Goal: Go to known website: Access a specific website the user already knows

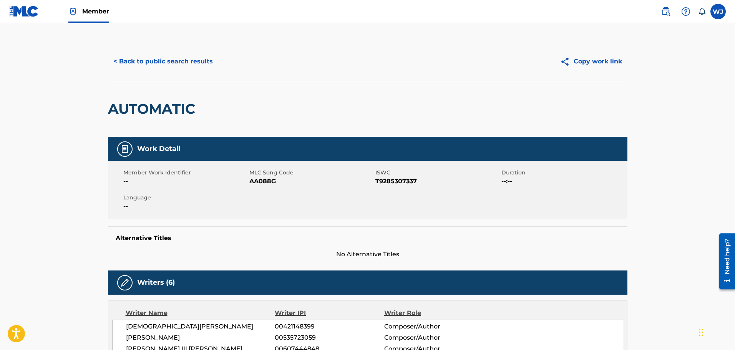
click at [146, 58] on button "< Back to public search results" at bounding box center [163, 61] width 110 height 19
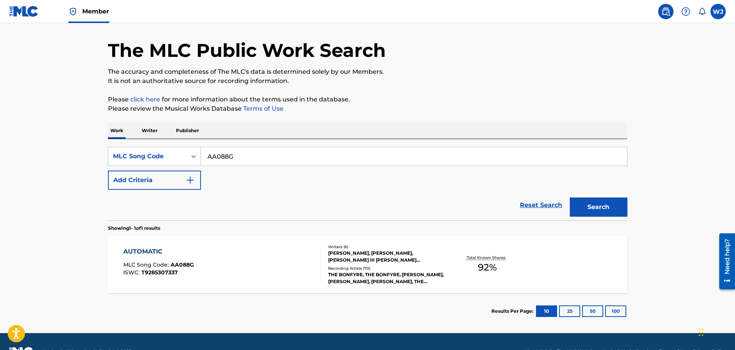
scroll to position [0, 0]
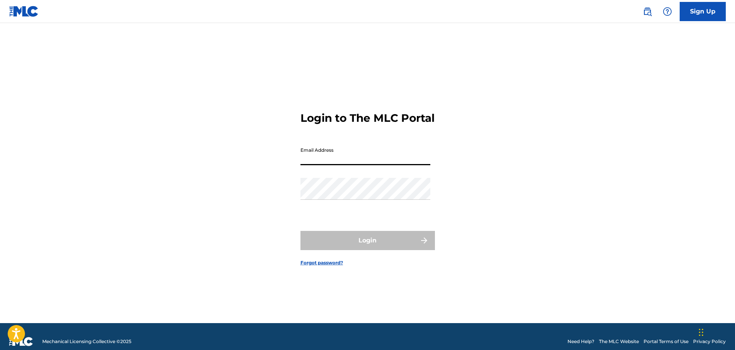
drag, startPoint x: 337, startPoint y: 156, endPoint x: 342, endPoint y: 161, distance: 6.8
click at [337, 156] on input "Email Address" at bounding box center [365, 154] width 130 height 22
type input "[EMAIL_ADDRESS][DOMAIN_NAME]"
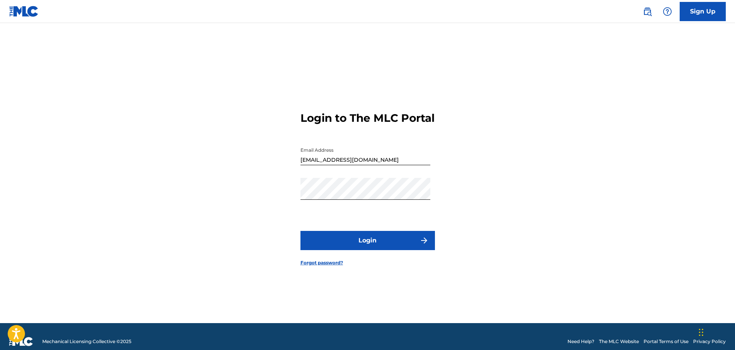
click at [408, 250] on button "Login" at bounding box center [367, 240] width 134 height 19
